Goal: Task Accomplishment & Management: Use online tool/utility

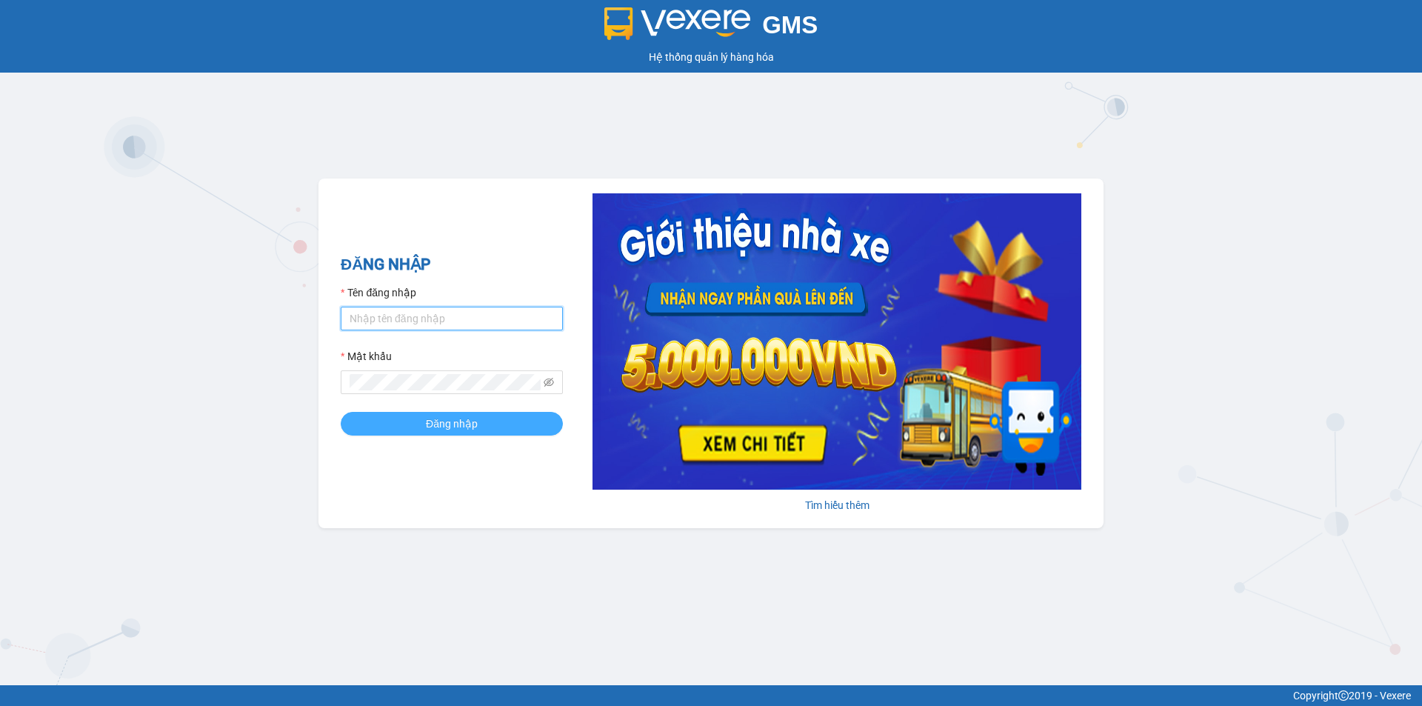
type input "van.cuongny"
click at [442, 416] on span "Đăng nhập" at bounding box center [452, 424] width 52 height 16
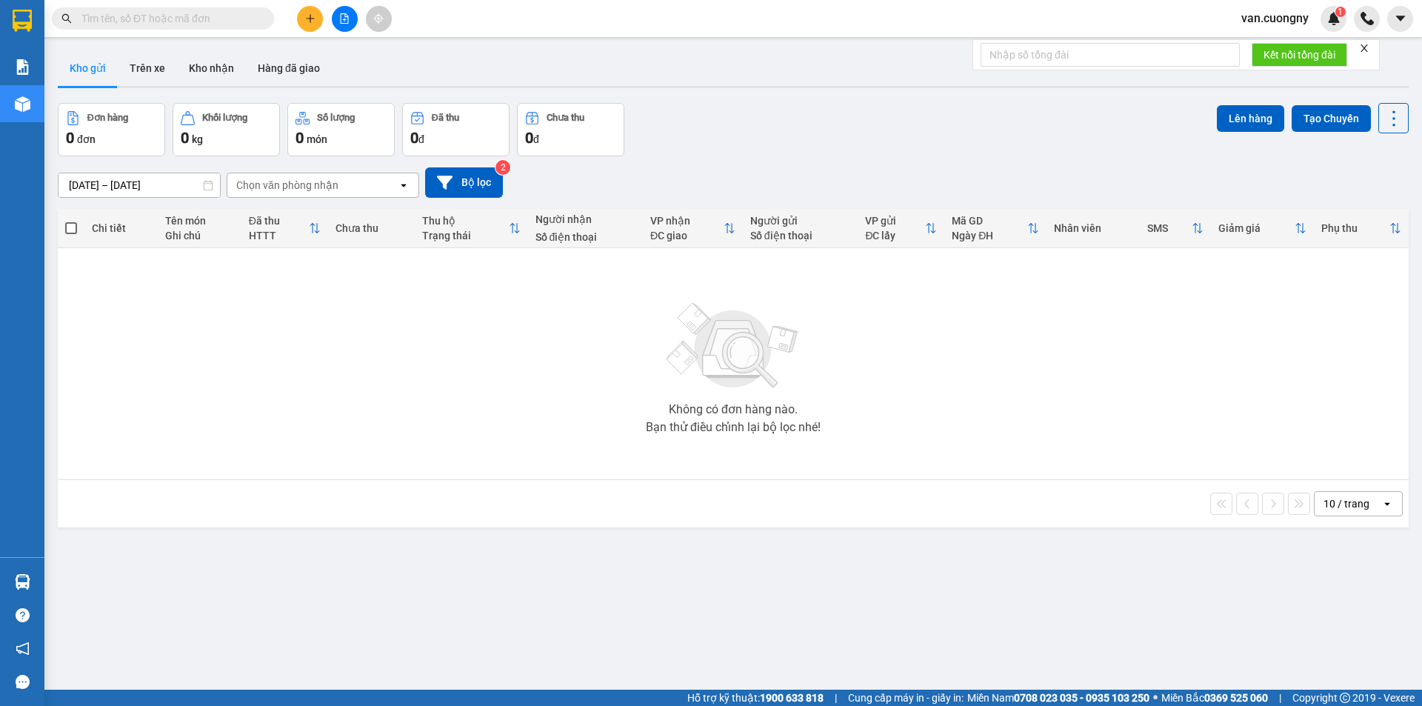
click at [175, 27] on span at bounding box center [163, 18] width 222 height 22
click at [176, 25] on input "text" at bounding box center [168, 18] width 175 height 16
drag, startPoint x: 176, startPoint y: 25, endPoint x: 159, endPoint y: 19, distance: 18.0
click at [159, 19] on input "text" at bounding box center [168, 18] width 175 height 16
paste input "0935857528"
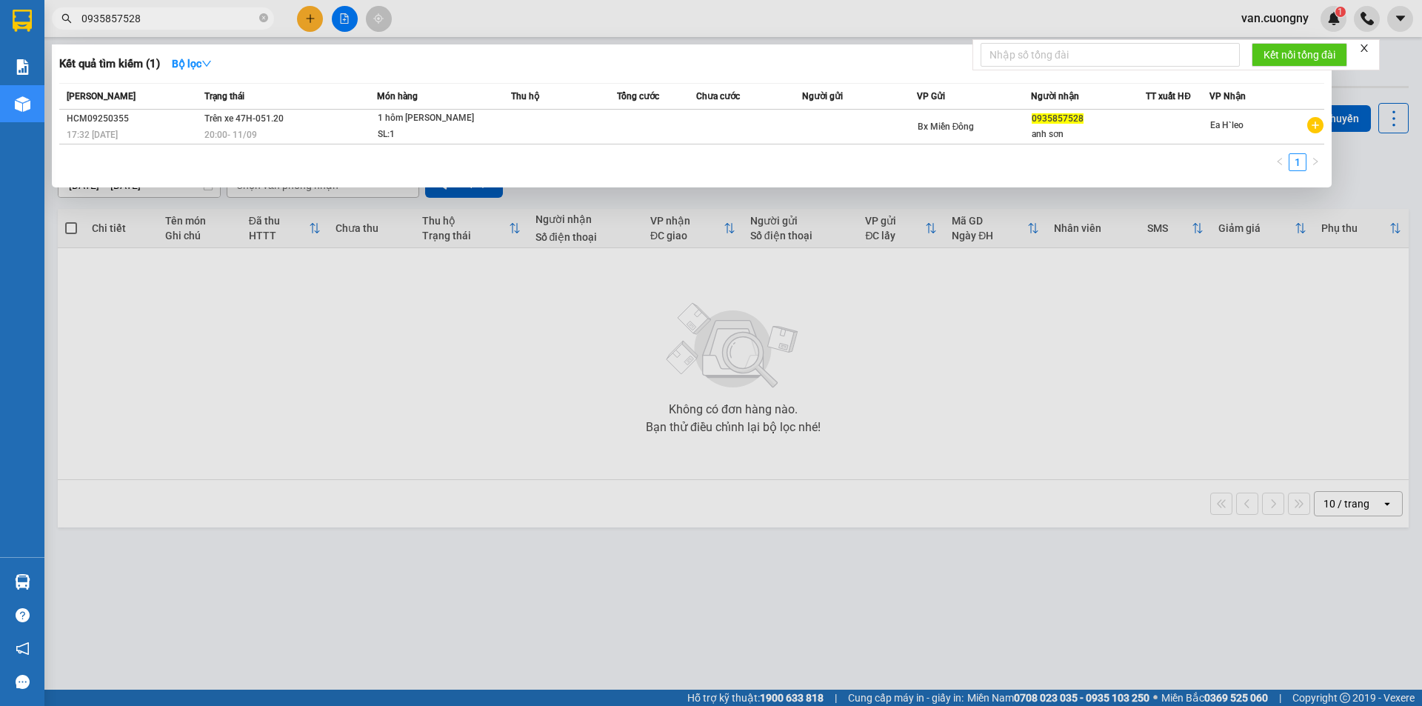
type input "0935857528"
click at [1409, 73] on div at bounding box center [711, 353] width 1422 height 706
